Goal: Navigation & Orientation: Go to known website

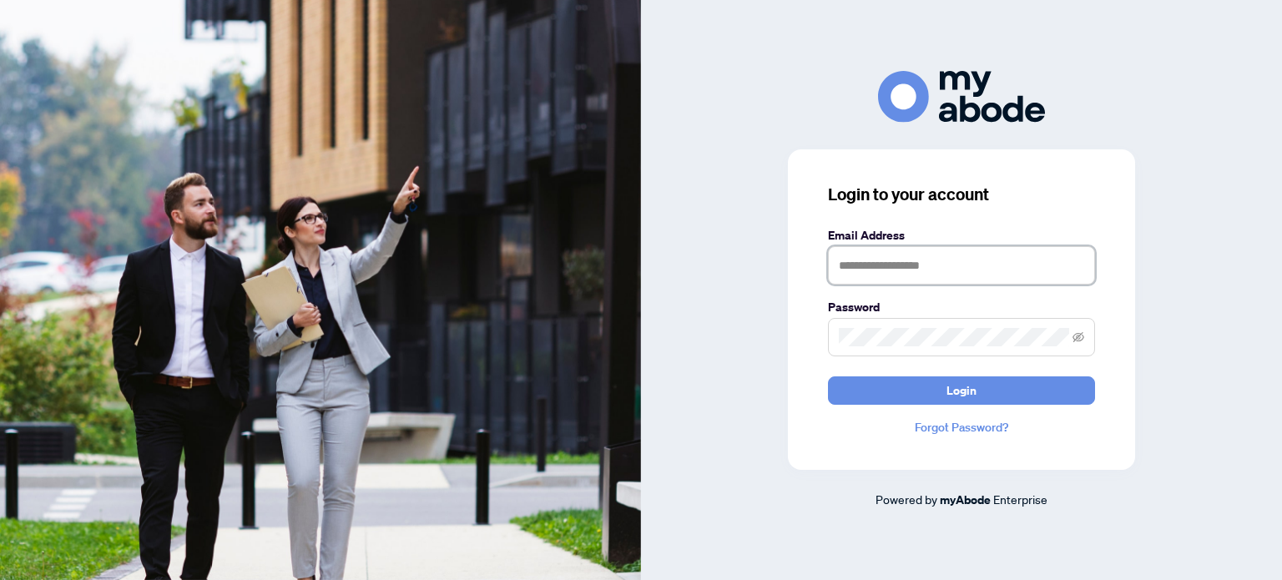
type input "**********"
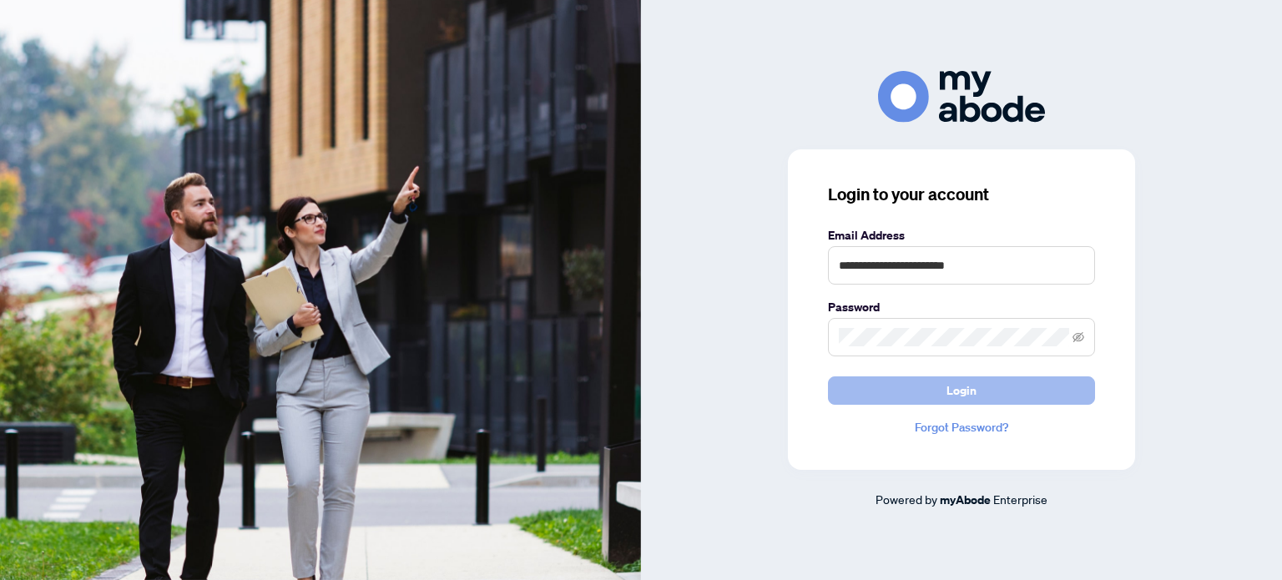
click at [958, 397] on span "Login" at bounding box center [962, 390] width 30 height 27
